Goal: Find specific page/section: Find specific page/section

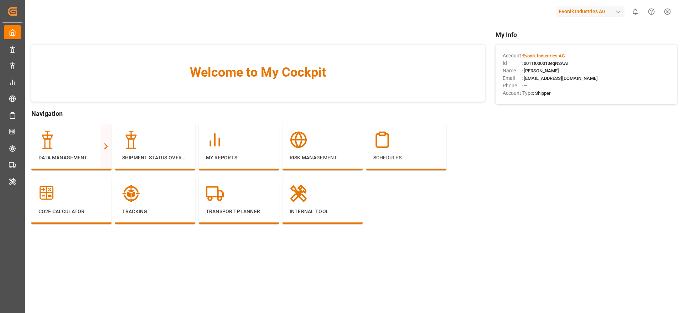
click at [585, 16] on div "Evonik Industries AG" at bounding box center [590, 11] width 68 height 10
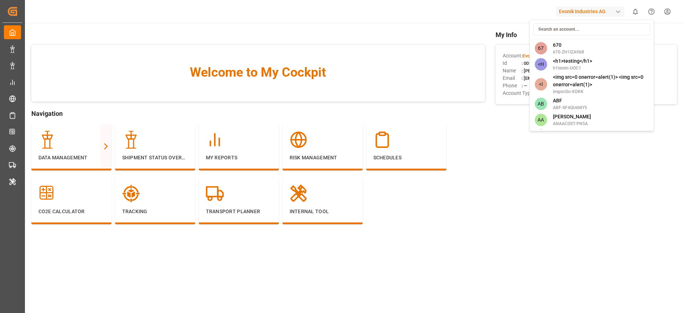
click at [488, 169] on html "Created by potrace 1.15, written by [PERSON_NAME] [DATE]-[DATE] Created by potr…" at bounding box center [342, 156] width 684 height 313
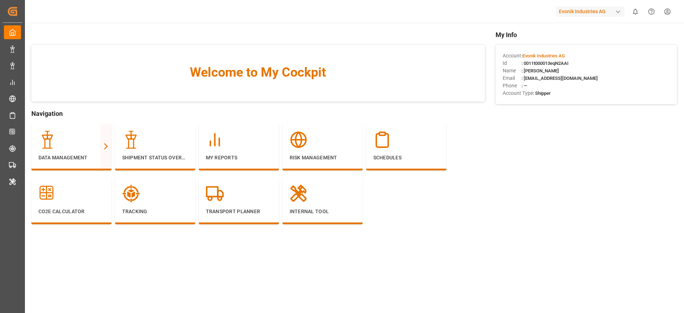
click at [581, 14] on div "Evonik Industries AG" at bounding box center [590, 11] width 68 height 10
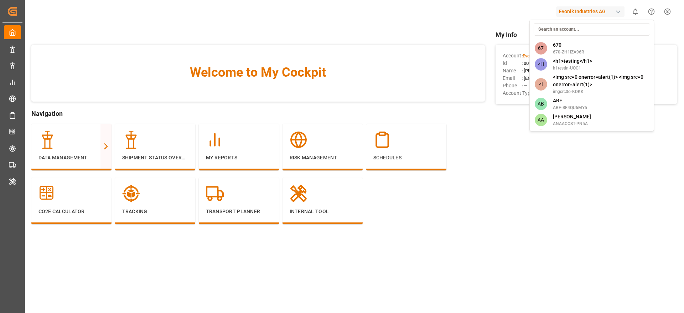
click at [567, 35] on input at bounding box center [591, 29] width 116 height 12
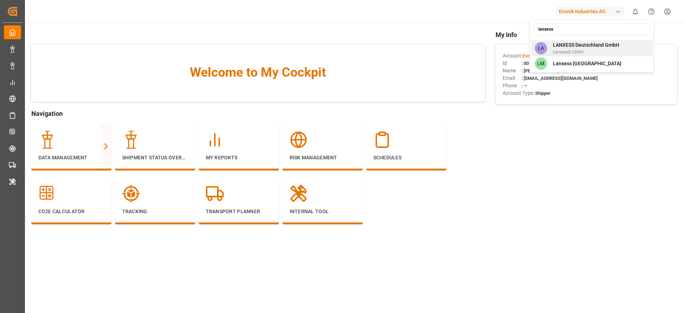
type input "lanxess"
click at [565, 47] on span "LANXESS Deutschland GmbH" at bounding box center [586, 44] width 66 height 7
click at [565, 47] on div "lanxess LA LANXESS Deutschland GmbH LanxessD-LDGH LM Lanxess [GEOGRAPHIC_DATA]" at bounding box center [591, 46] width 125 height 53
